Goal: Task Accomplishment & Management: Check status

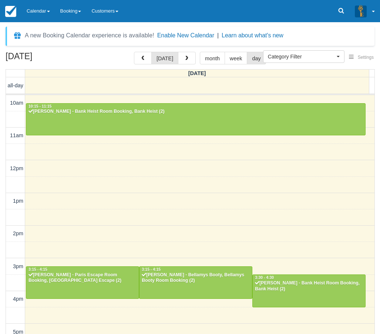
select select
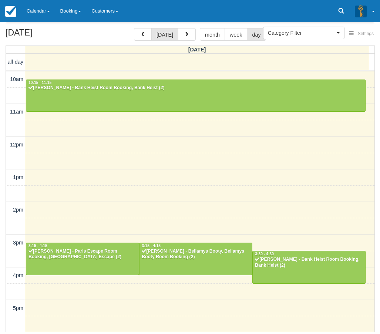
scroll to position [148, 0]
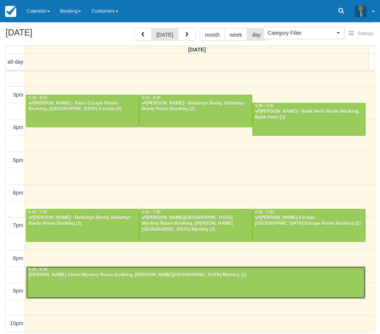
click at [107, 290] on div at bounding box center [195, 283] width 339 height 32
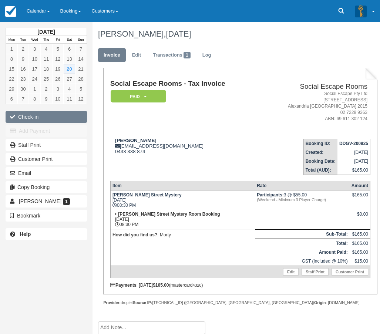
click at [58, 117] on button "Check-in" at bounding box center [46, 117] width 81 height 12
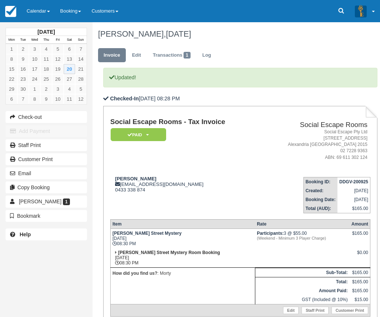
click at [268, 143] on address "Social Escape Pty Ltd 62 Wyndham Street Alexandria NSW 2015 02 7228 9363 ABN: 6…" at bounding box center [315, 145] width 105 height 32
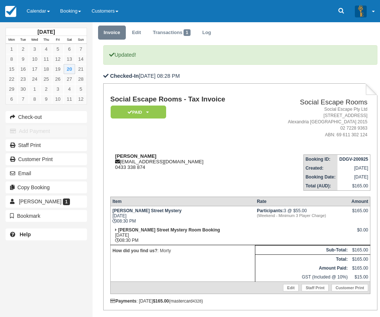
scroll to position [97, 0]
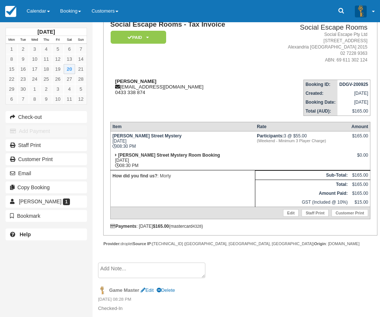
click at [126, 80] on strong "[PERSON_NAME]" at bounding box center [135, 82] width 41 height 6
drag, startPoint x: 126, startPoint y: 80, endPoint x: 134, endPoint y: 80, distance: 8.5
click at [134, 80] on strong "[PERSON_NAME]" at bounding box center [135, 82] width 41 height 6
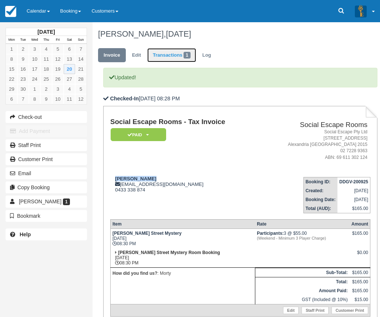
click at [159, 55] on link "Transactions 1" at bounding box center [171, 55] width 49 height 14
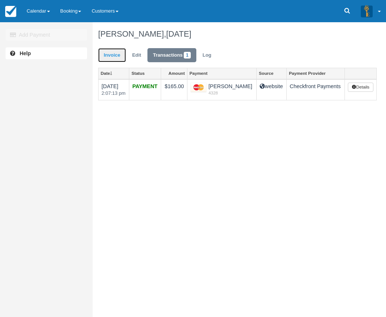
click at [111, 53] on link "Invoice" at bounding box center [112, 55] width 28 height 14
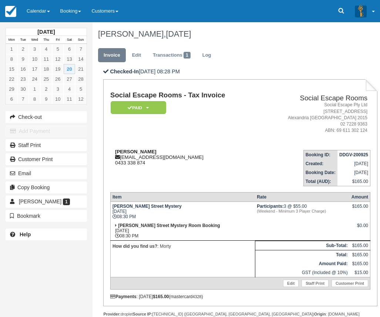
click at [129, 159] on div "[PERSON_NAME] [EMAIL_ADDRESS][DOMAIN_NAME] 0433 338 874" at bounding box center [184, 157] width 149 height 17
drag, startPoint x: 129, startPoint y: 159, endPoint x: 161, endPoint y: 159, distance: 32.2
click at [161, 159] on div "[PERSON_NAME] [EMAIL_ADDRESS][DOMAIN_NAME] 0433 338 874" at bounding box center [184, 157] width 149 height 17
click at [44, 10] on link "Calendar" at bounding box center [38, 11] width 34 height 22
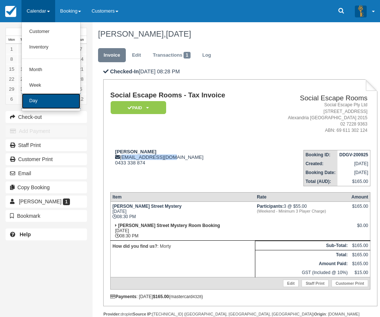
click at [59, 99] on link "Day" at bounding box center [51, 101] width 59 height 16
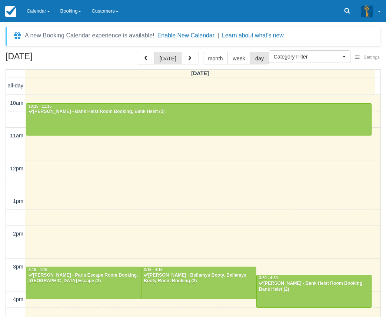
select select
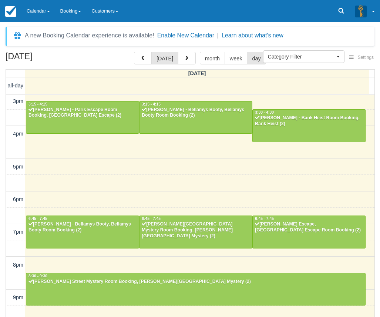
scroll to position [165, 0]
